Goal: Task Accomplishment & Management: Use online tool/utility

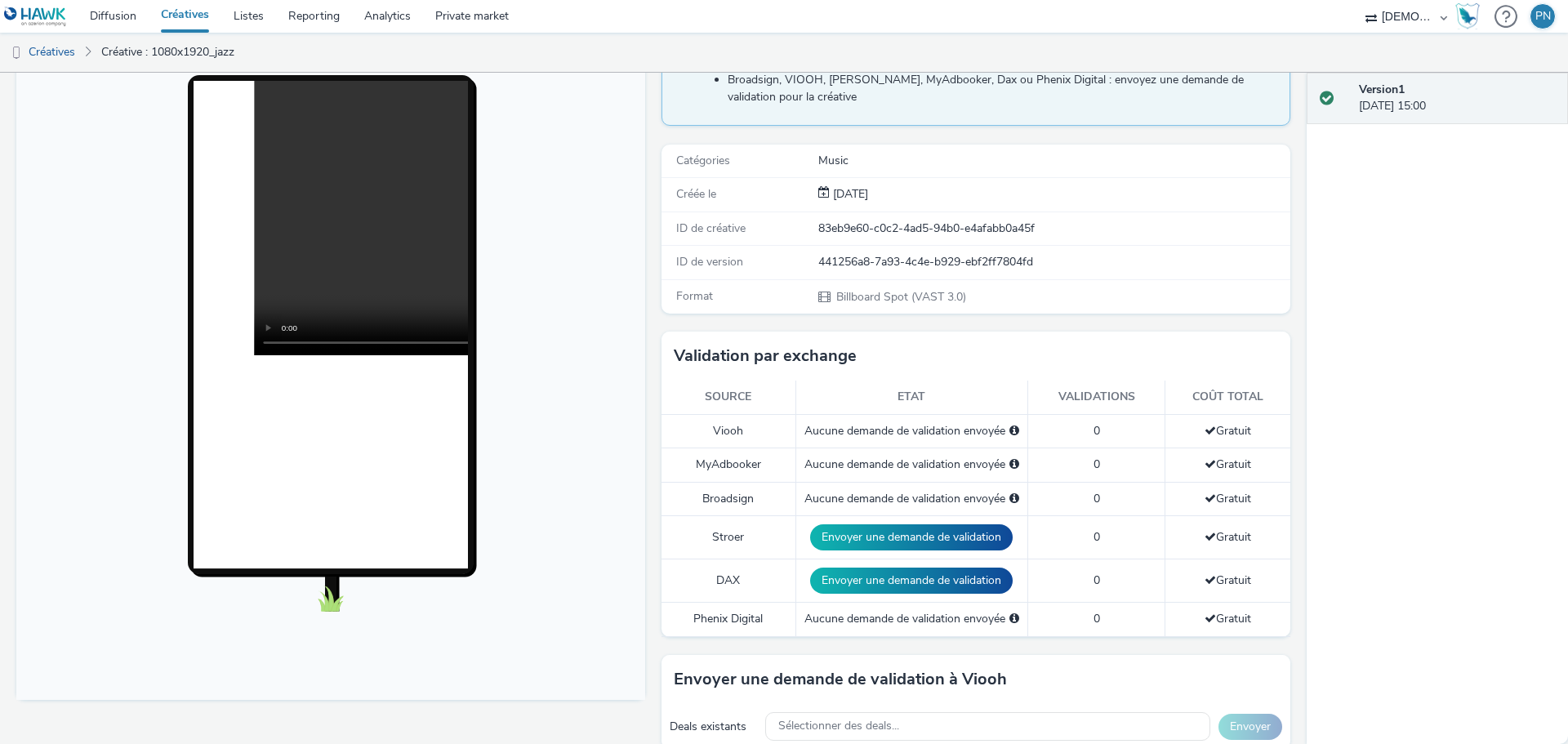
scroll to position [327, 0]
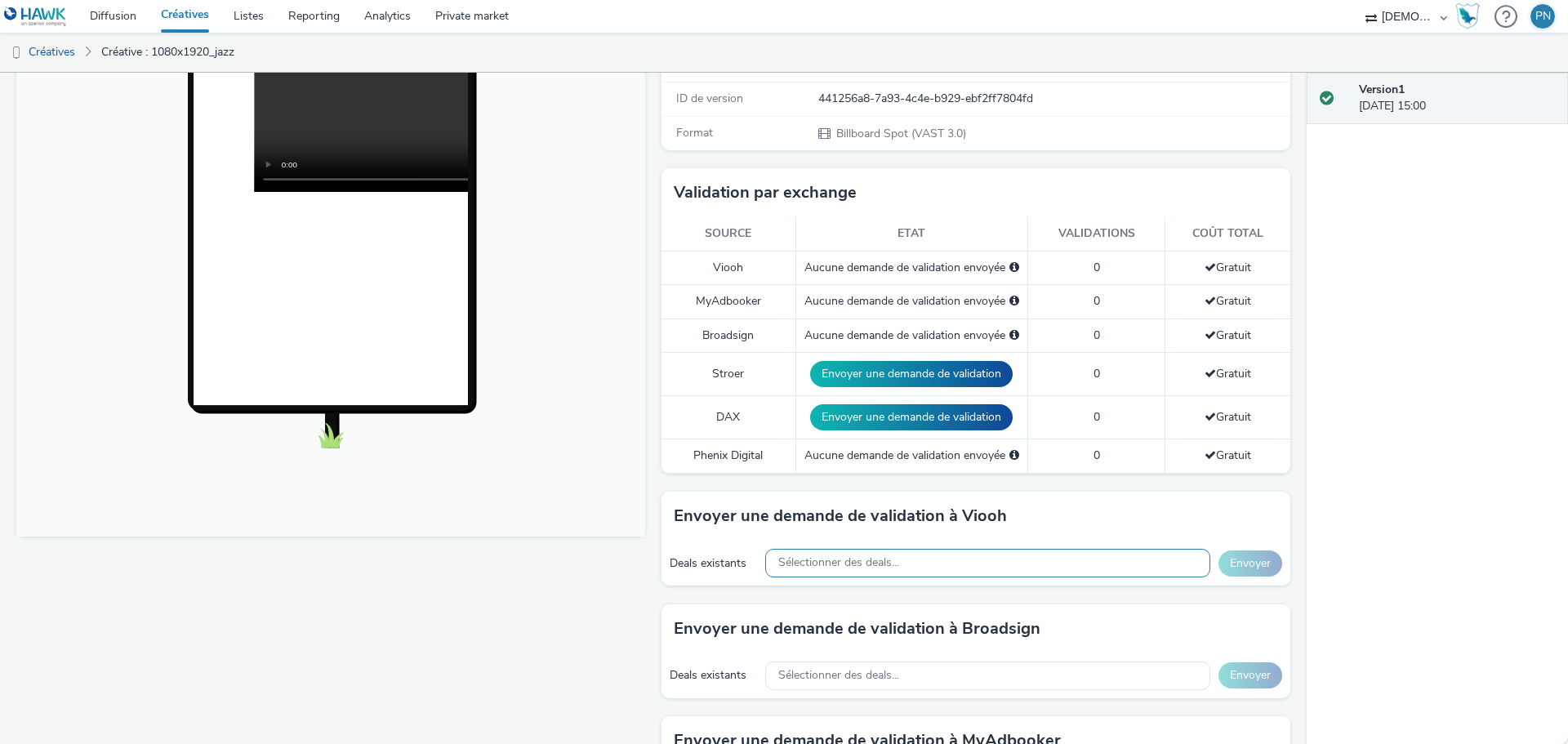
click at [813, 565] on span "Sélectionner des deals..." at bounding box center [838, 563] width 121 height 14
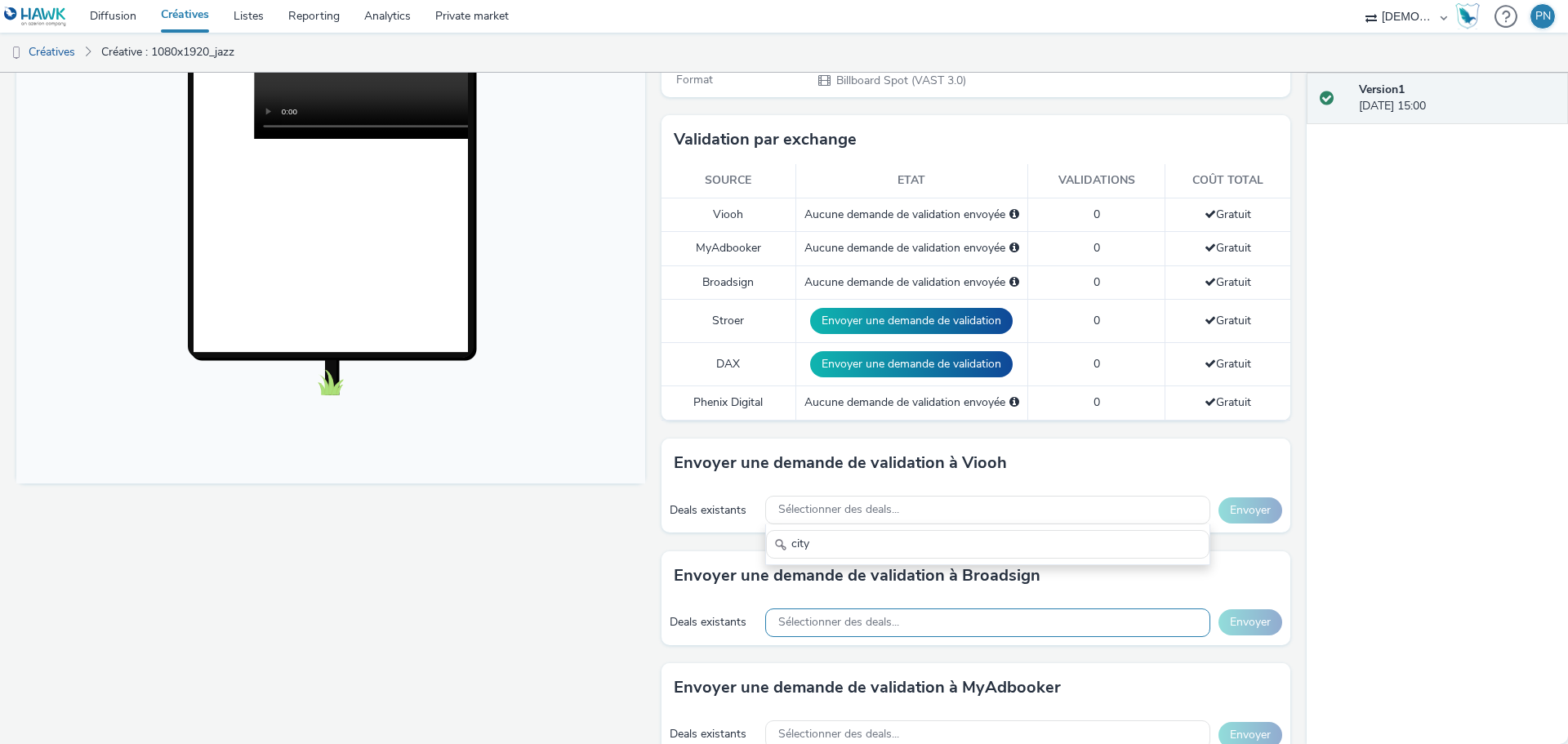
scroll to position [408, 0]
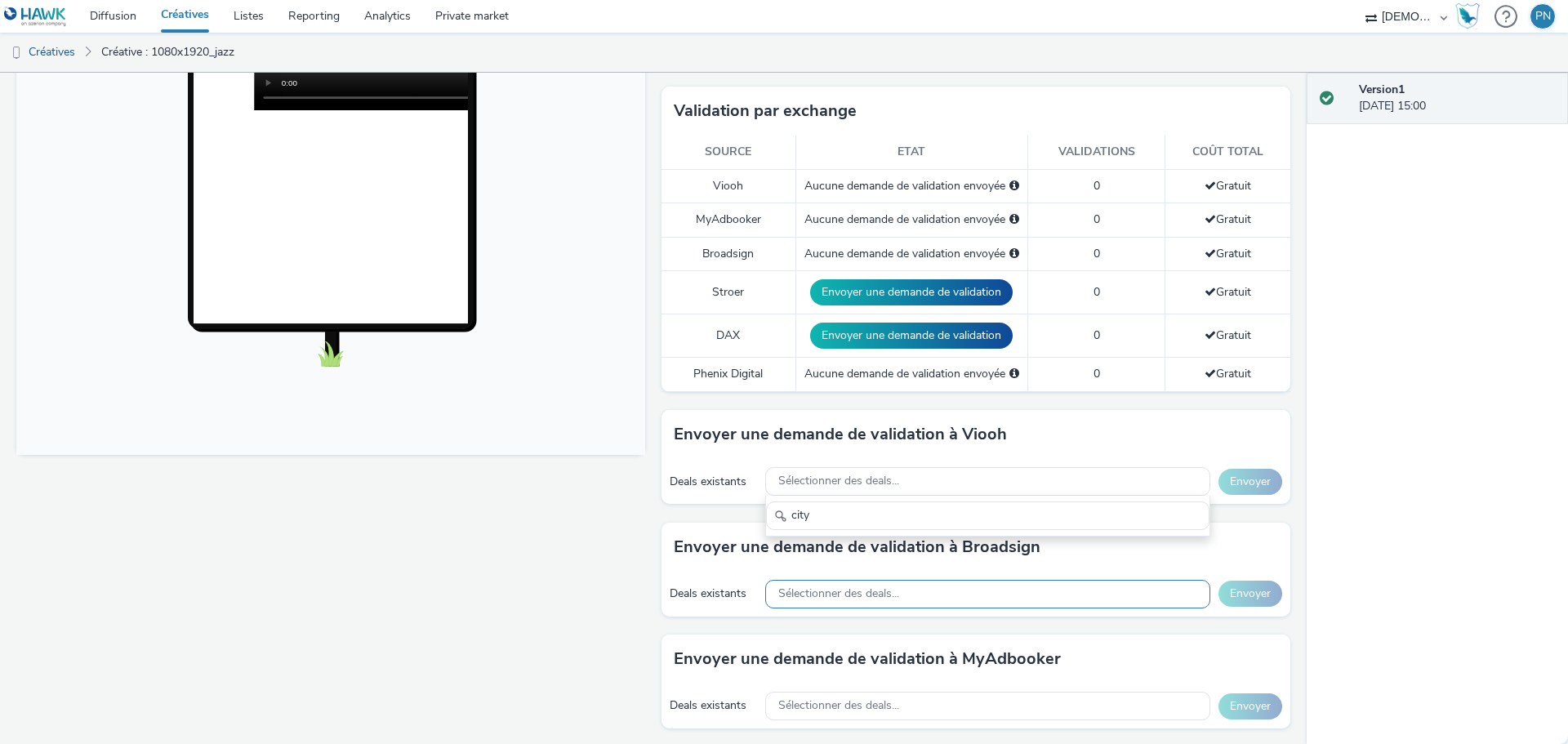
type input "city"
click at [802, 579] on div "Sélectionner des deals..." at bounding box center [988, 593] width 445 height 28
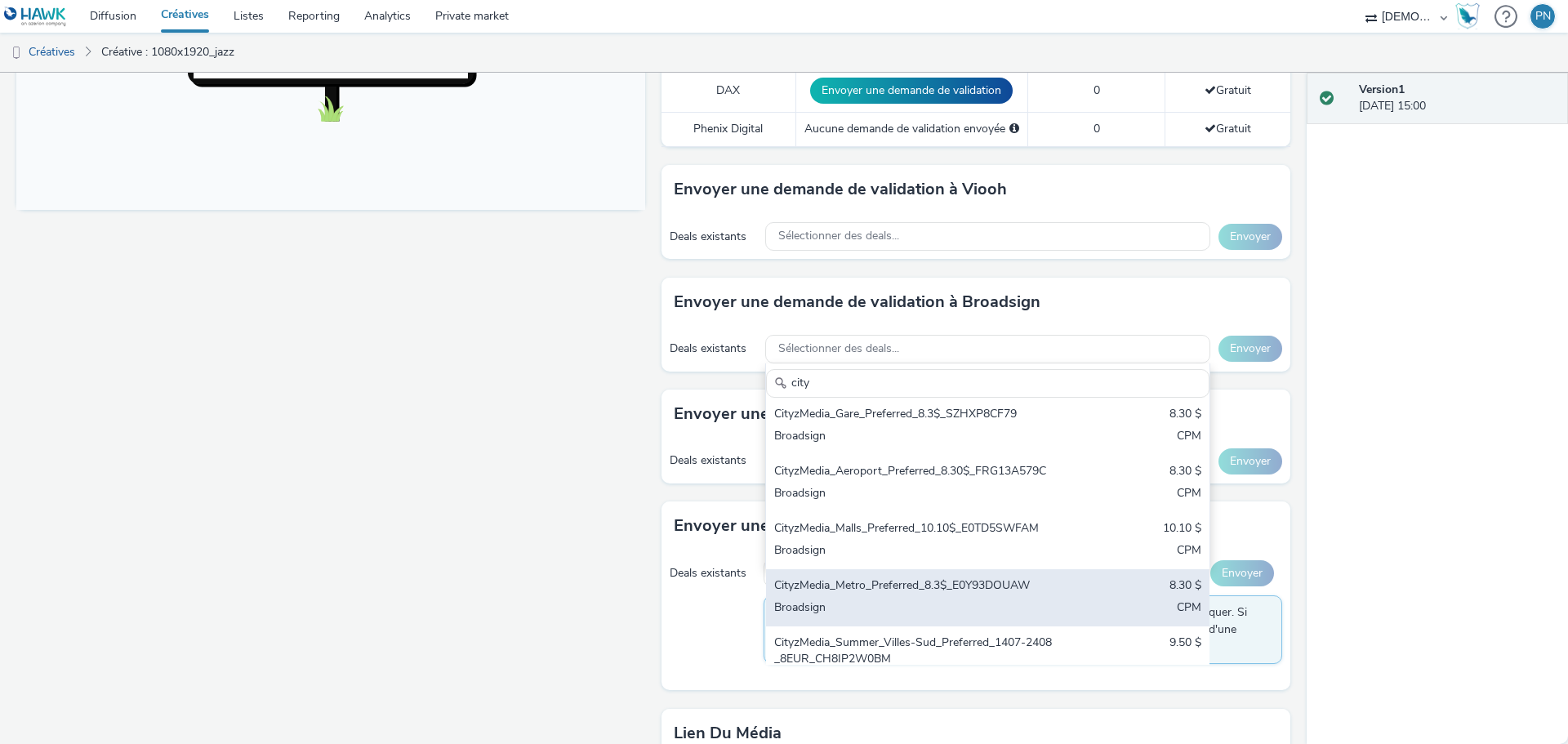
scroll to position [81, 0]
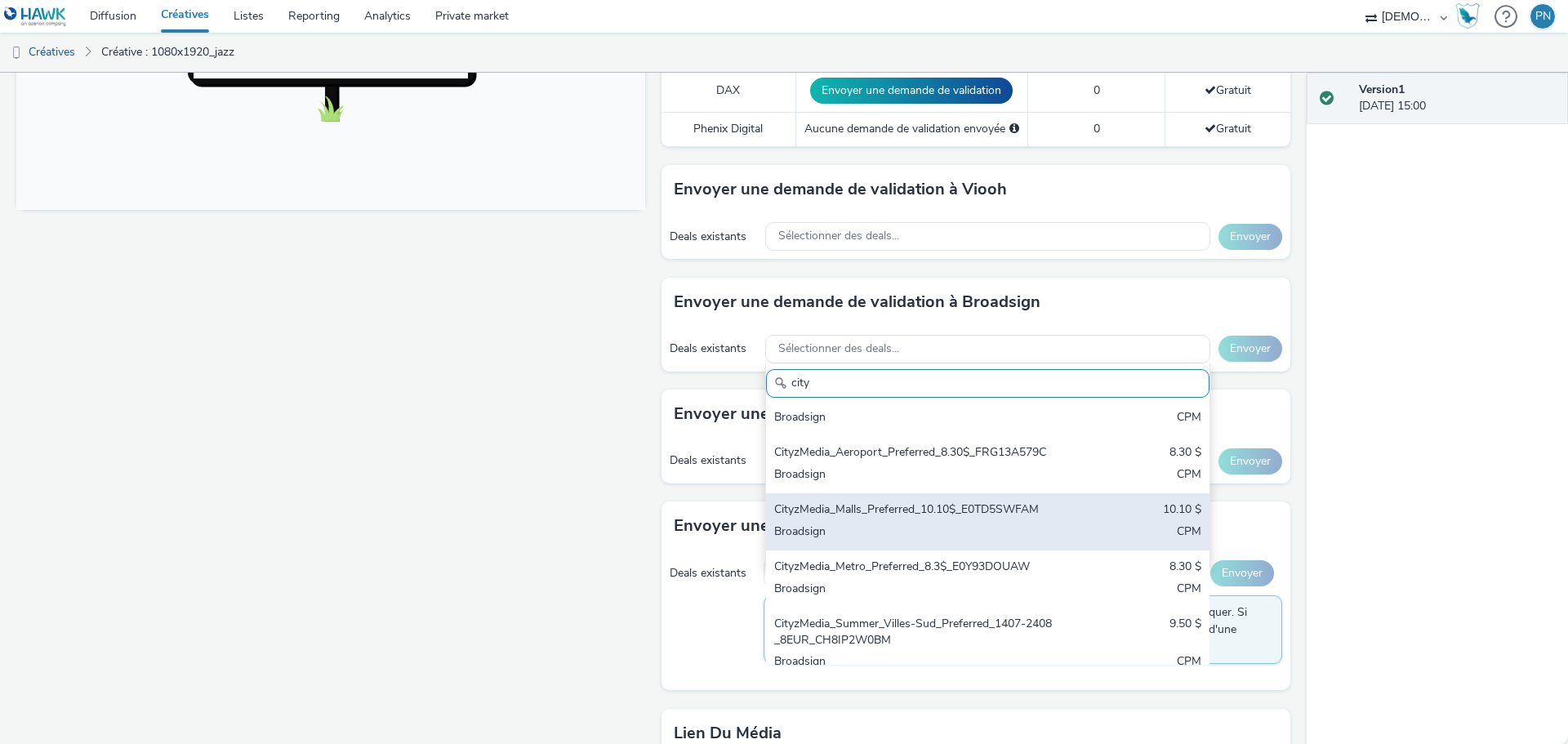
click at [877, 550] on div "CityzMedia_Malls_Preferred_10.10$_E0TD5SWFAM 10.10 $ Broadsign CPM" at bounding box center [988, 522] width 443 height 57
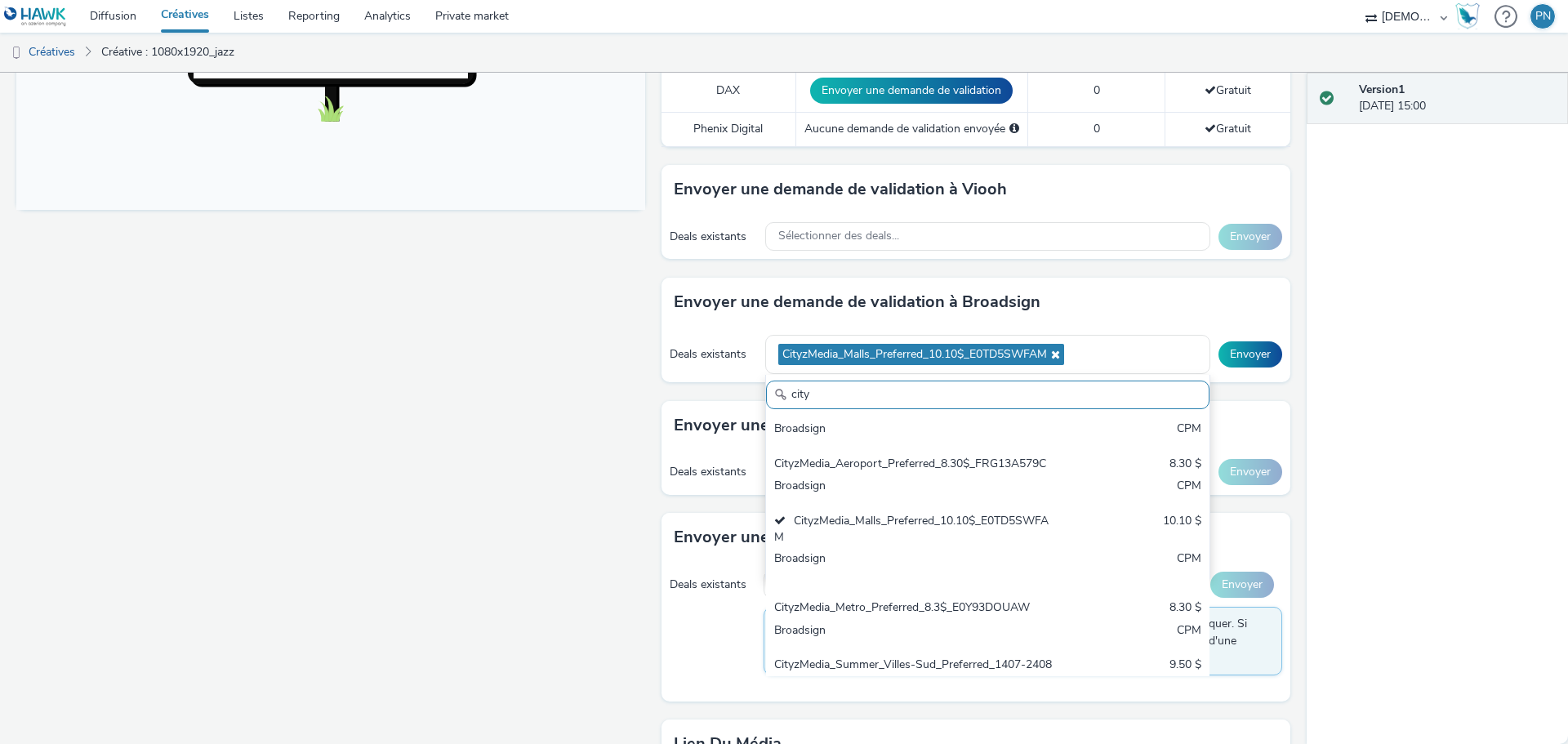
click at [1007, 391] on input "city" at bounding box center [988, 394] width 443 height 28
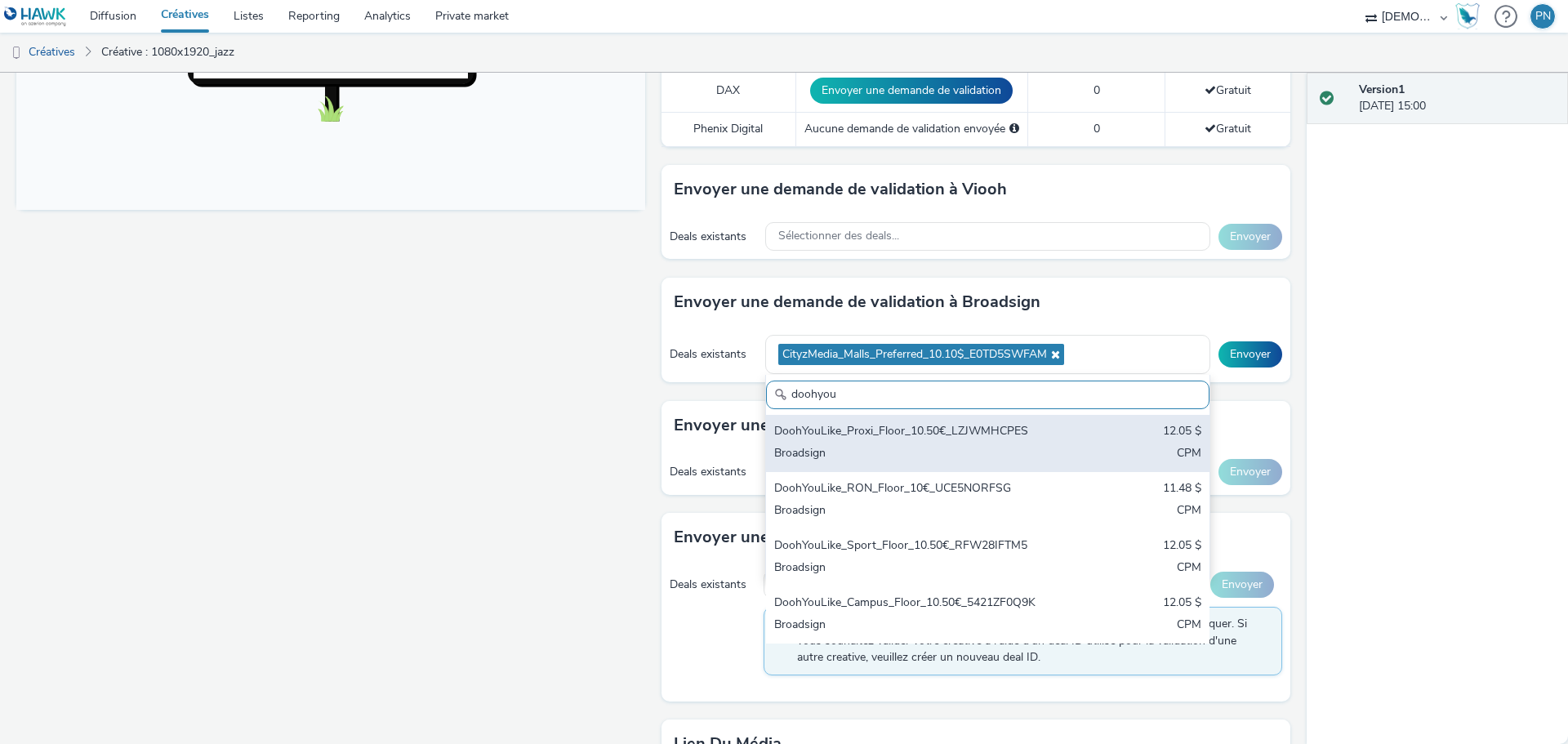
type input "doohyou"
click at [975, 447] on div "Broadsign" at bounding box center [915, 454] width 282 height 19
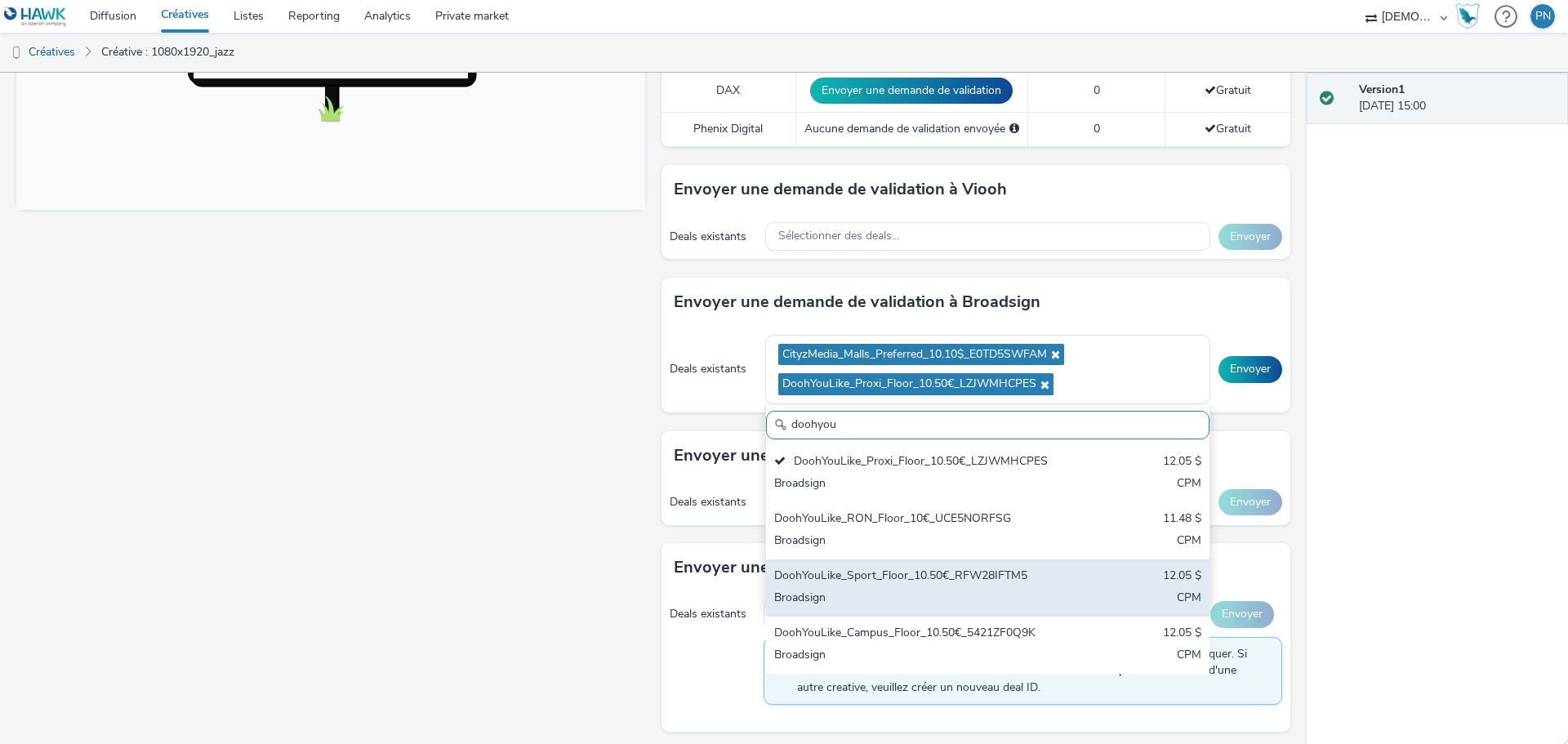
click at [899, 569] on div "DoohYouLike_Sport_Floor_10.50€_RFW28IFTM5" at bounding box center [915, 577] width 282 height 19
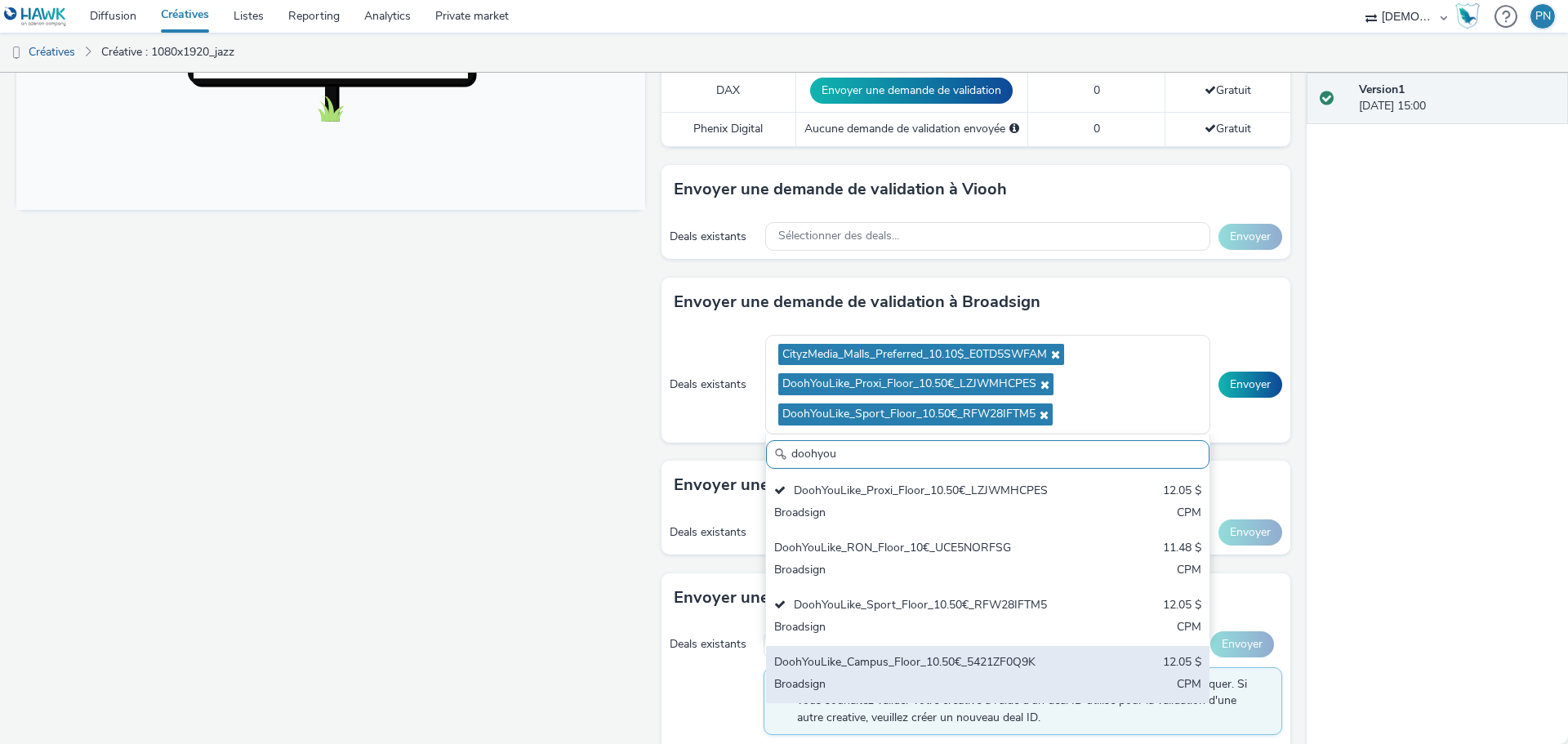
click at [891, 654] on div "DoohYouLike_Campus_Floor_10.50€_5421ZF0Q9K" at bounding box center [915, 663] width 282 height 19
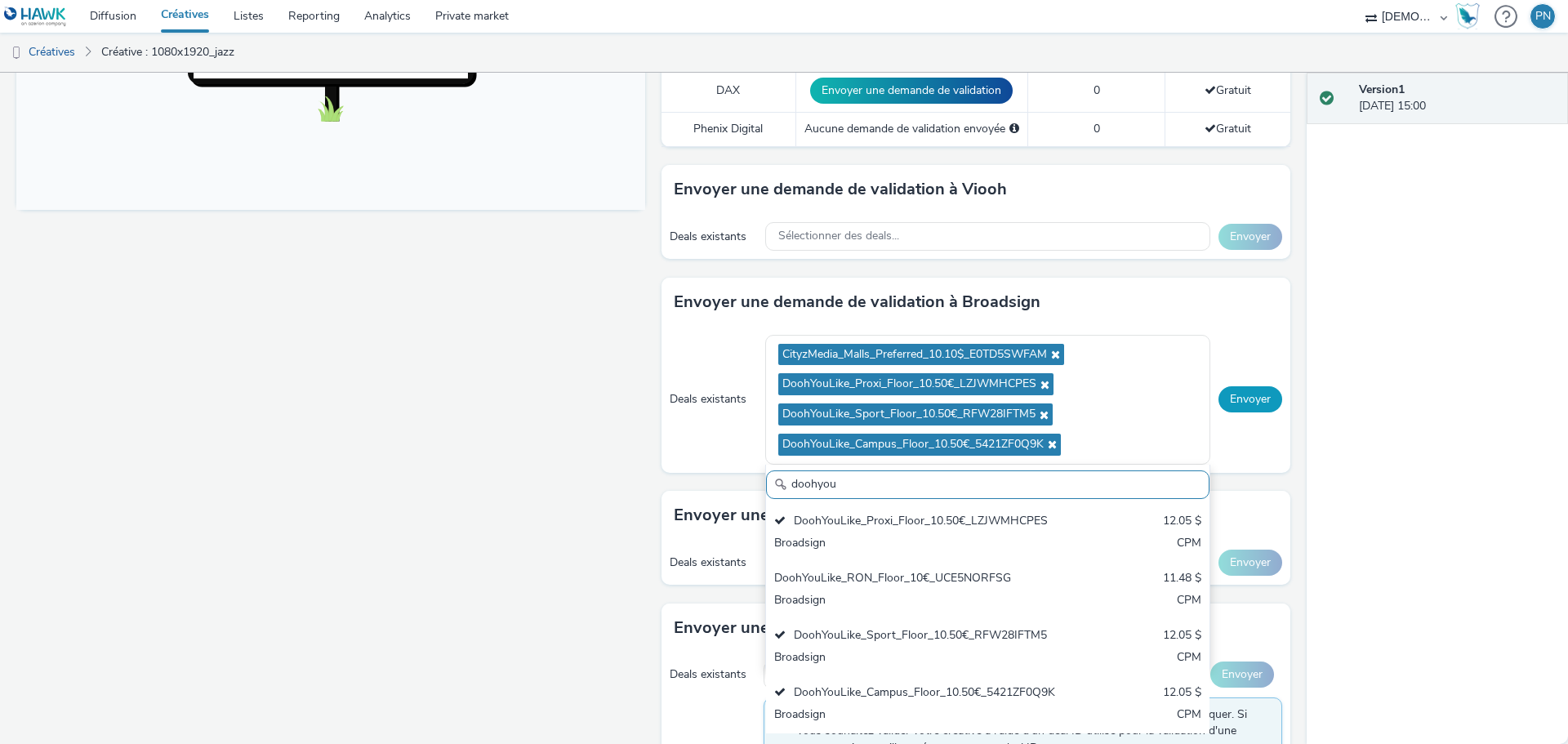
click at [1252, 390] on button "Envoyer" at bounding box center [1250, 399] width 64 height 27
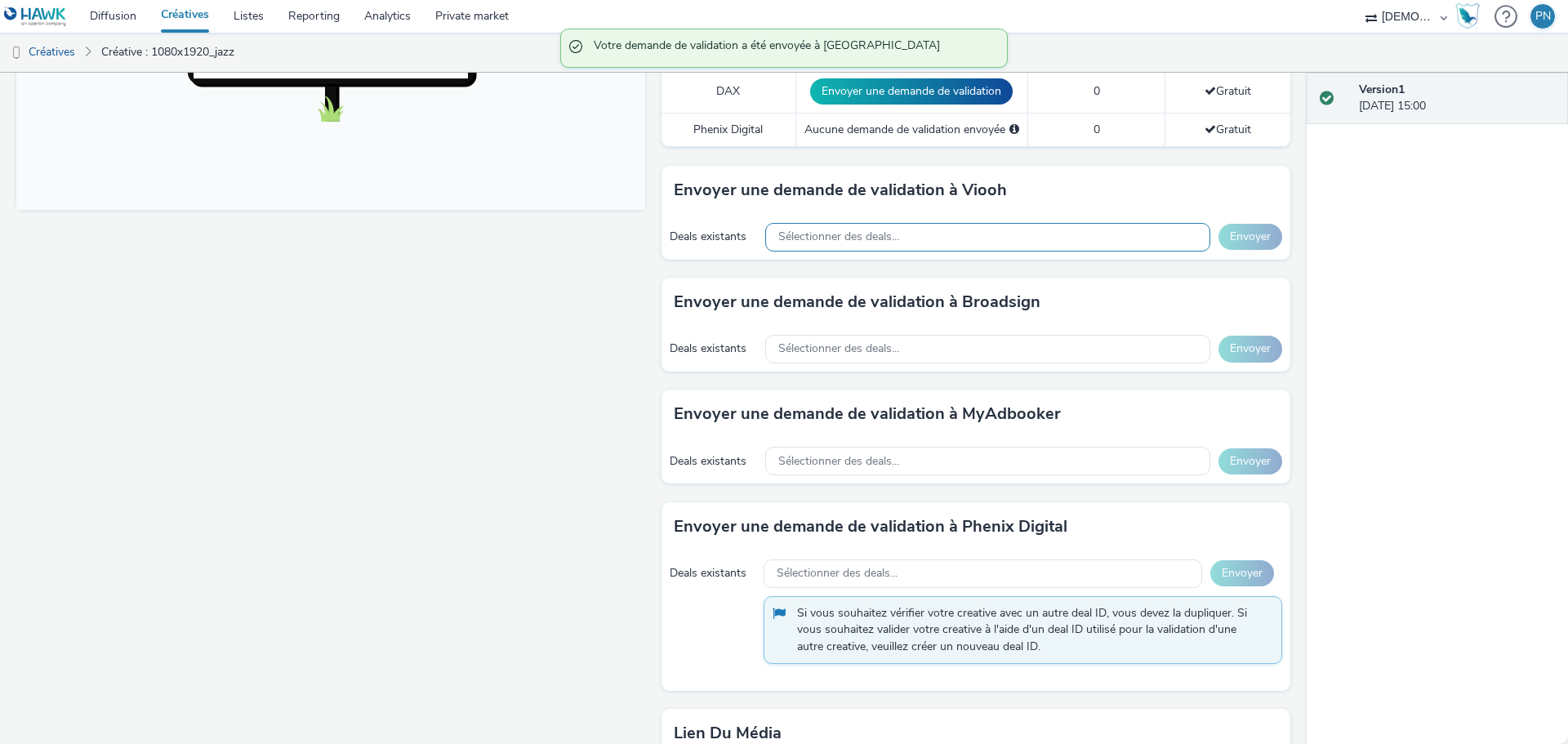
click at [804, 239] on span "Sélectionner des deals..." at bounding box center [838, 237] width 121 height 14
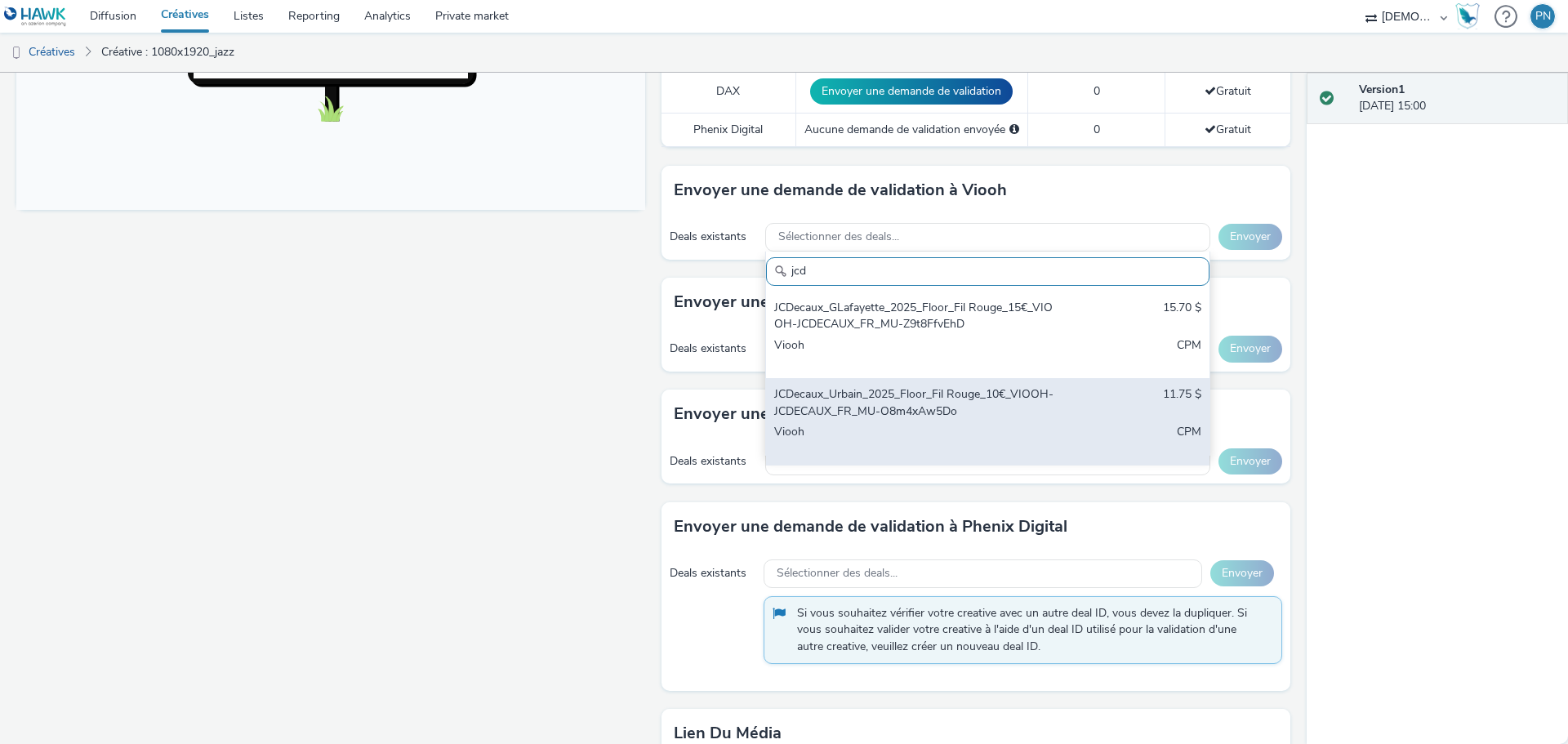
type input "jcd"
click at [855, 392] on div "JCDecaux_Urbain_2025_Floor_Fil Rouge_10€_VIOOH-JCDECAUX_FR_MU-O8m4xAw5Do" at bounding box center [915, 403] width 282 height 34
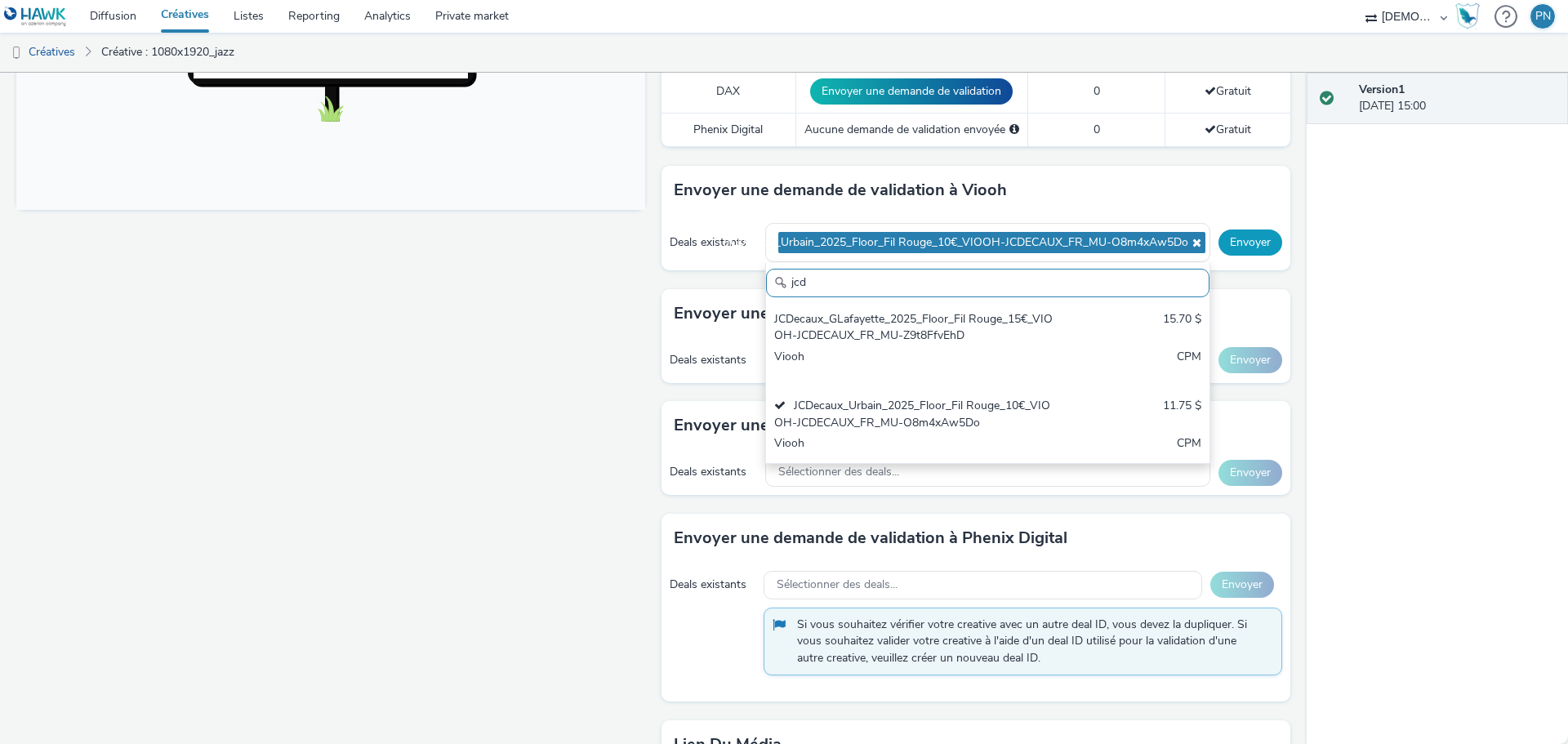
click at [1249, 244] on button "Envoyer" at bounding box center [1250, 243] width 64 height 27
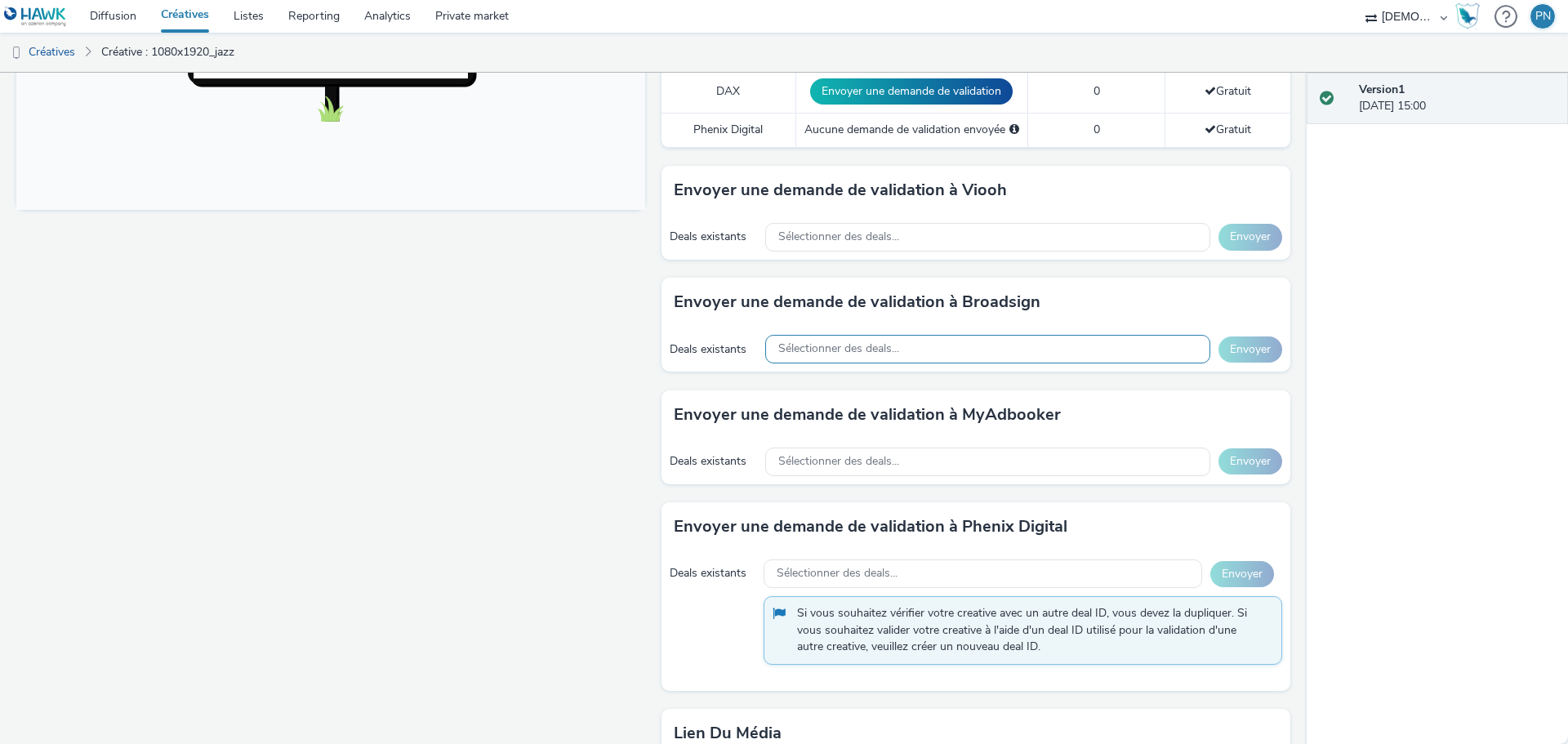
click at [814, 358] on div "Sélectionner des deals..." at bounding box center [988, 349] width 445 height 28
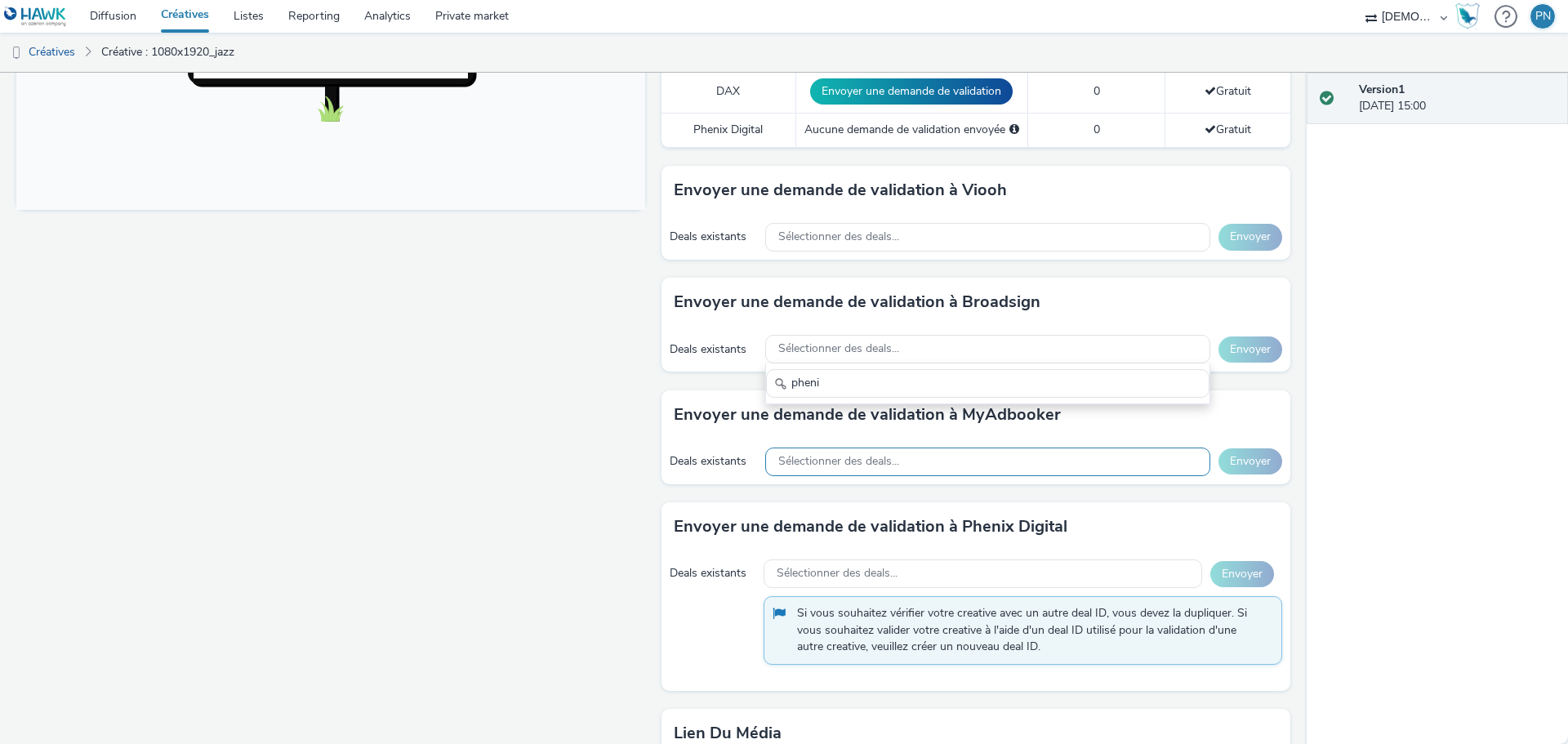
type input "pheni"
click at [784, 470] on div "Sélectionner des deals..." at bounding box center [988, 461] width 445 height 28
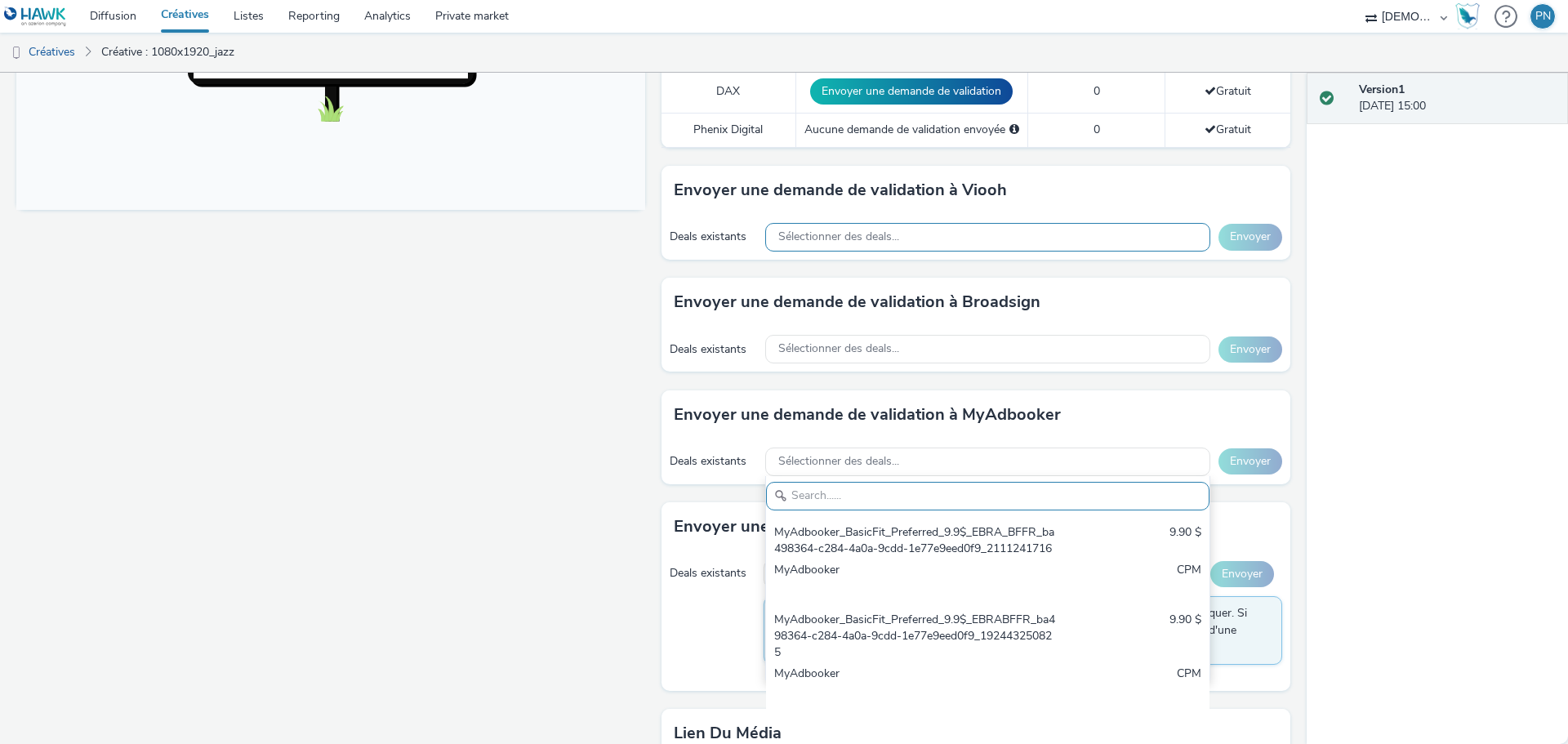
click at [799, 227] on div "Sélectionner des deals..." at bounding box center [988, 237] width 445 height 28
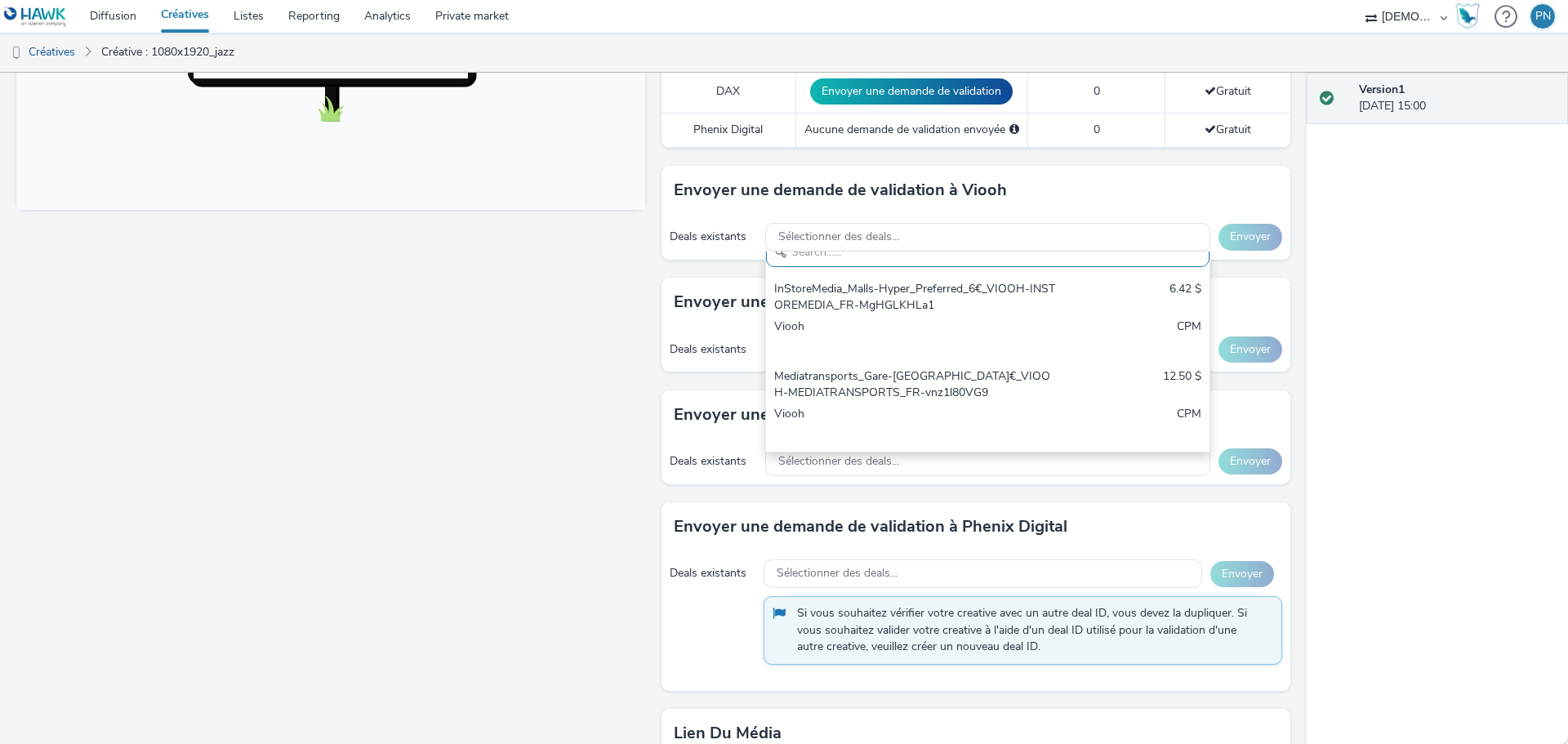
click at [643, 297] on div "Fullscreen" at bounding box center [335, 246] width 637 height 1412
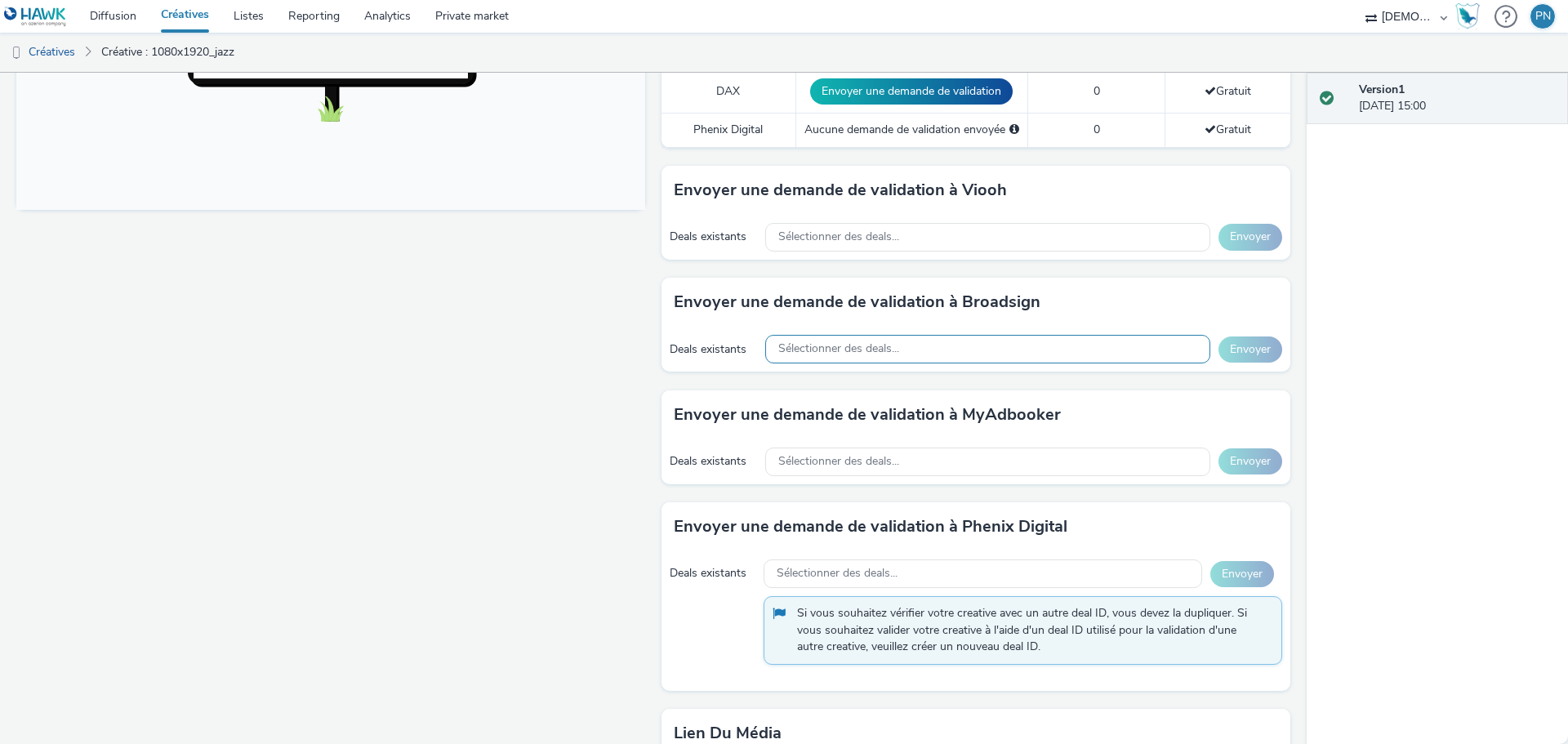
click at [816, 338] on div "Sélectionner des deals..." at bounding box center [988, 349] width 445 height 28
click at [807, 239] on span "Sélectionner des deals..." at bounding box center [838, 237] width 121 height 14
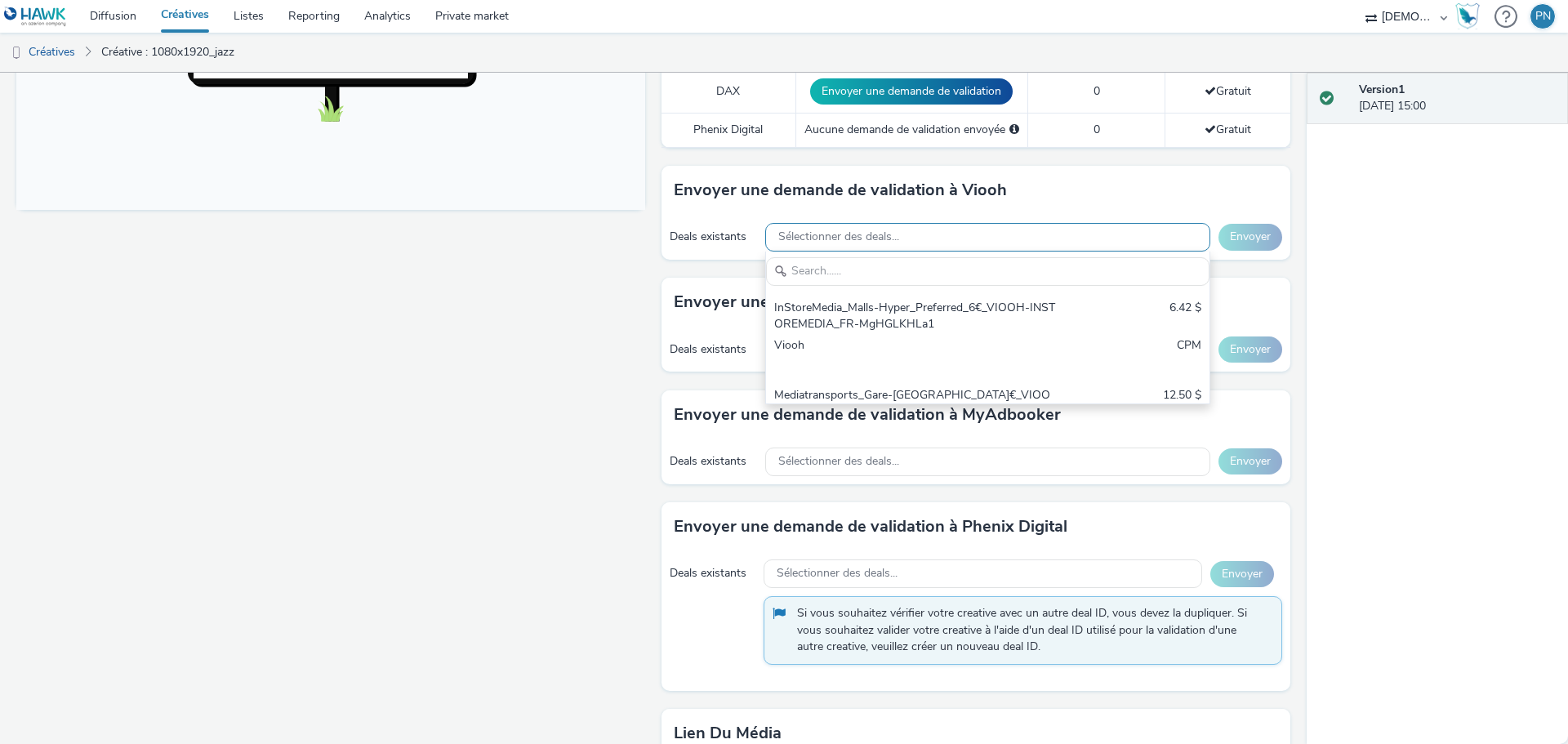
scroll to position [0, 0]
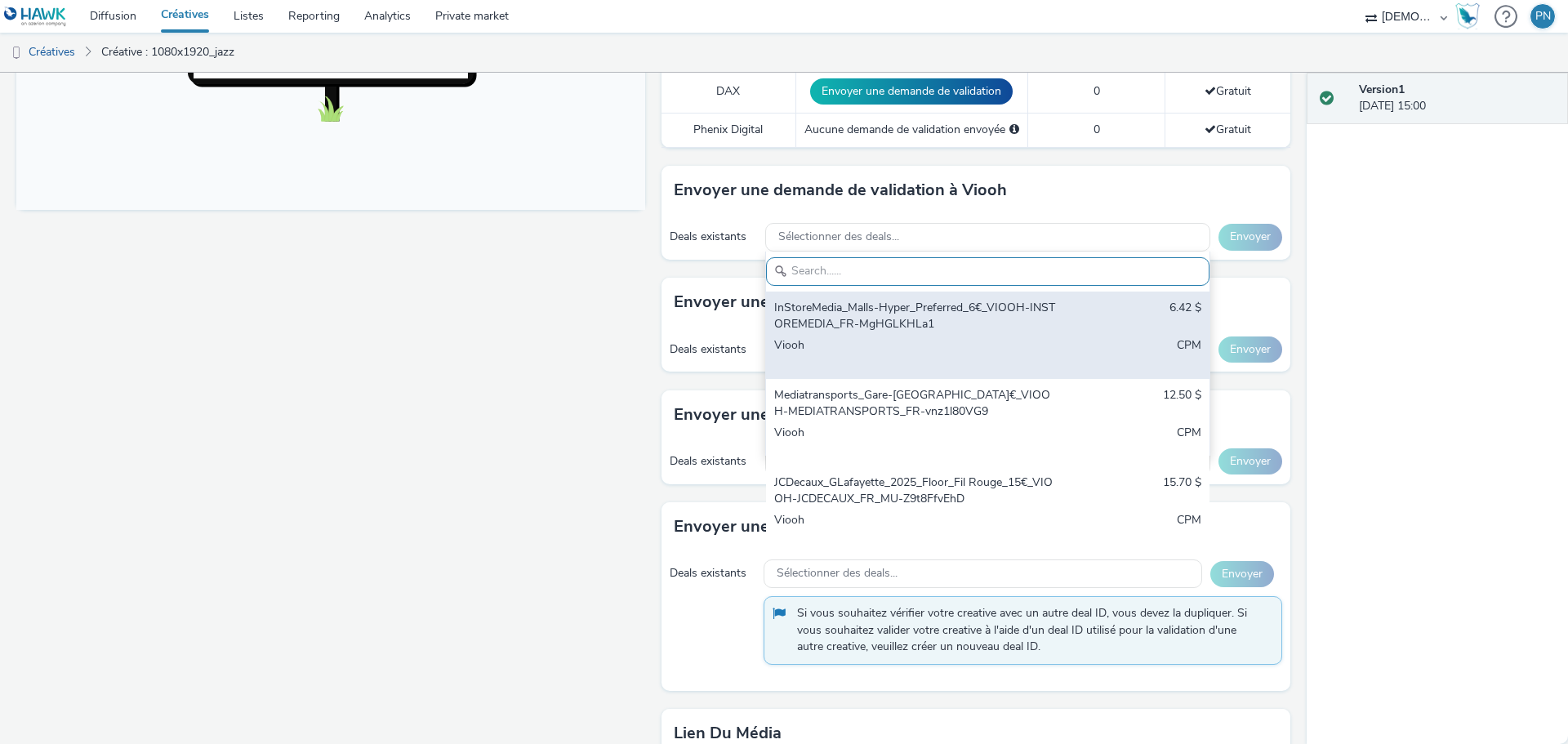
click at [851, 310] on div "InStoreMedia_Malls-Hyper_Preferred_6€_VIOOH-INSTOREMEDIA_FR-MgHGLKHLa1" at bounding box center [915, 316] width 282 height 34
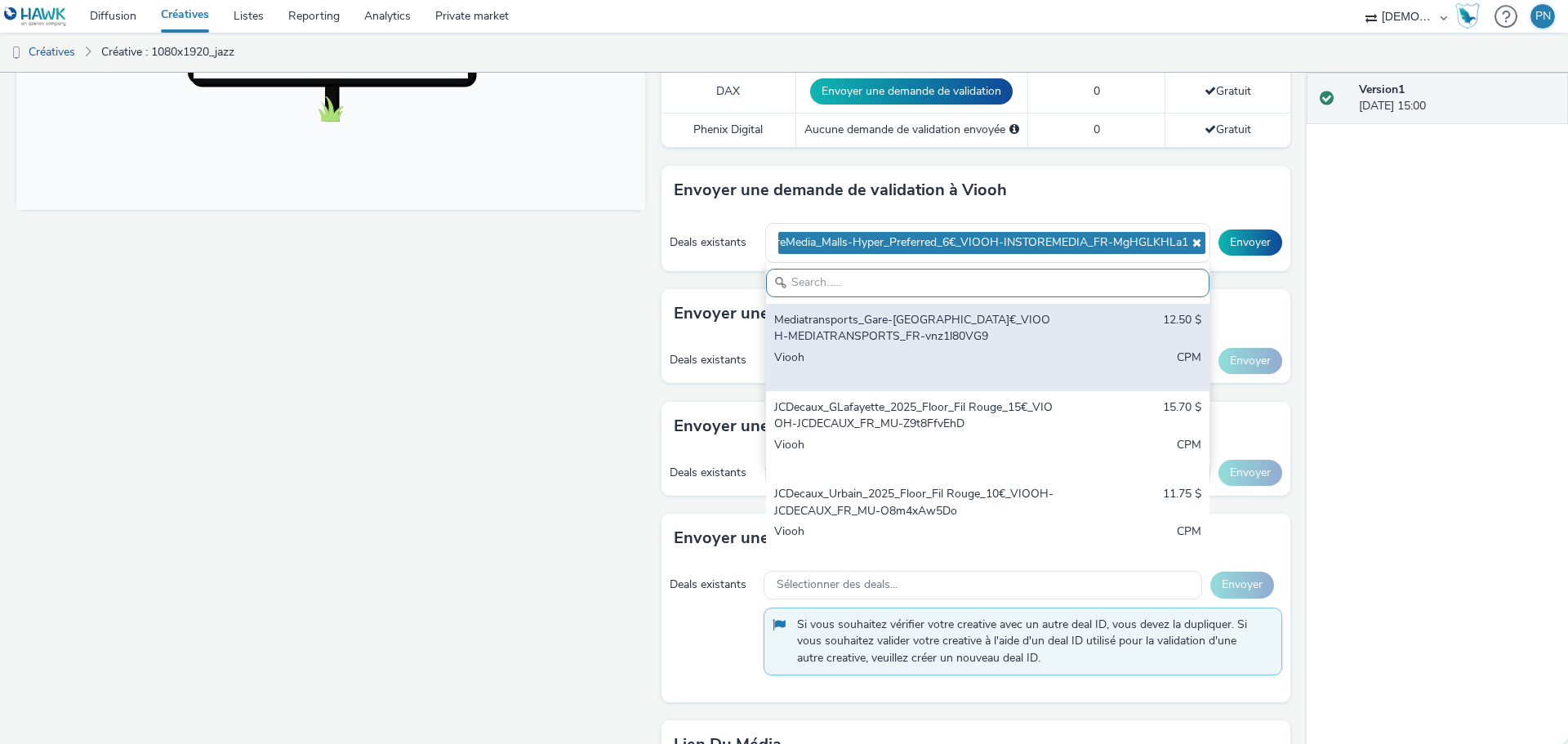
scroll to position [87, 0]
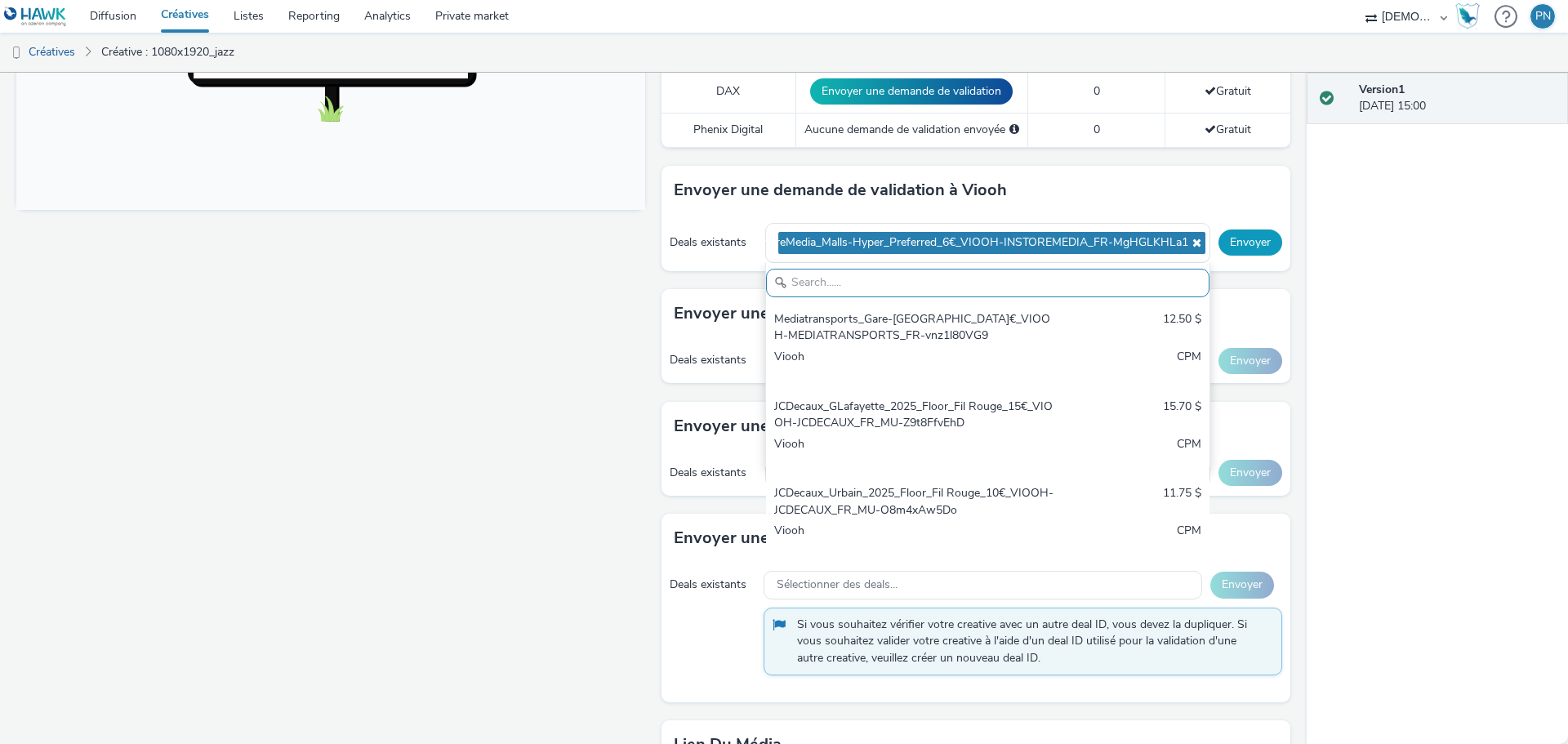
click at [1226, 249] on button "Envoyer" at bounding box center [1250, 243] width 64 height 27
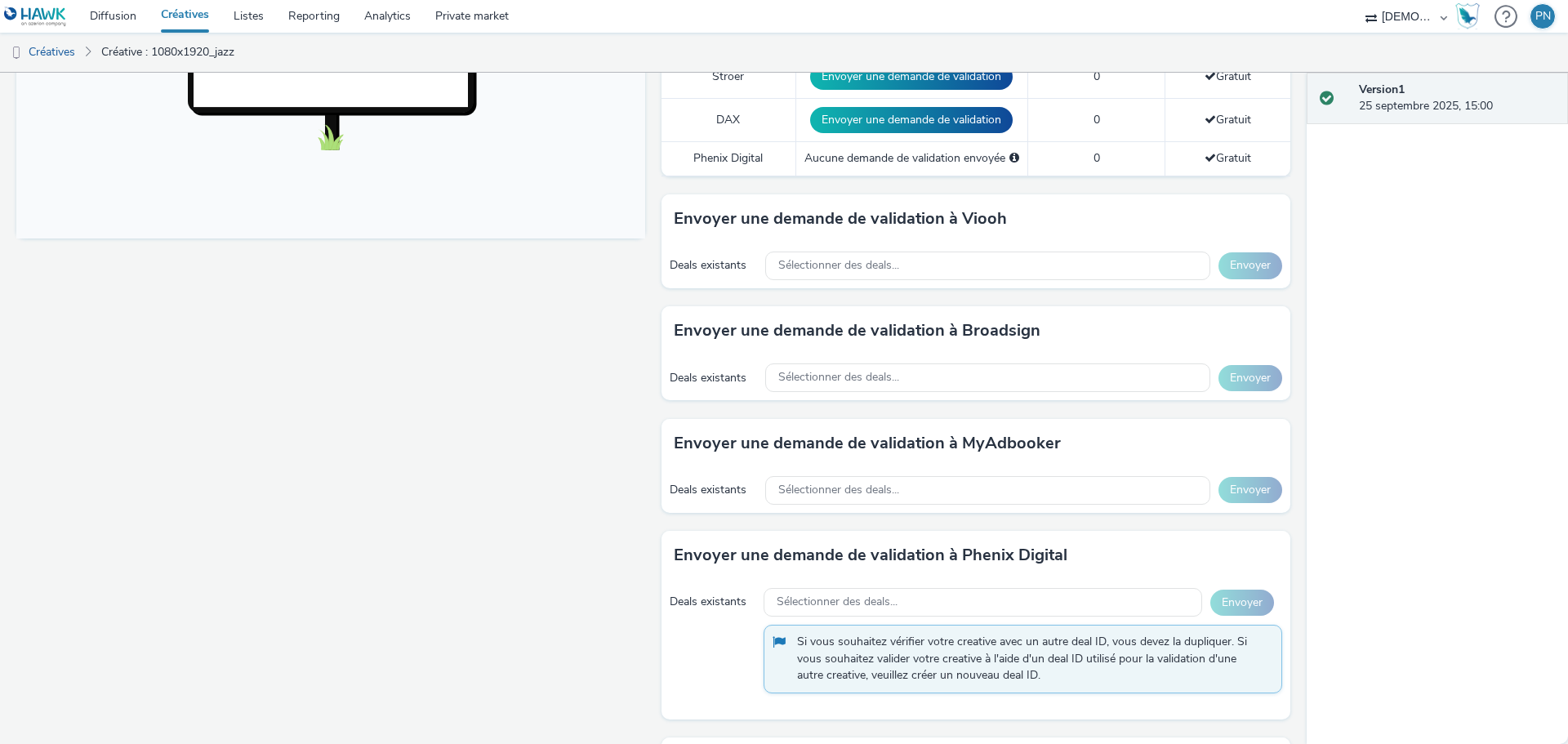
scroll to position [534, 0]
